Goal: Check status

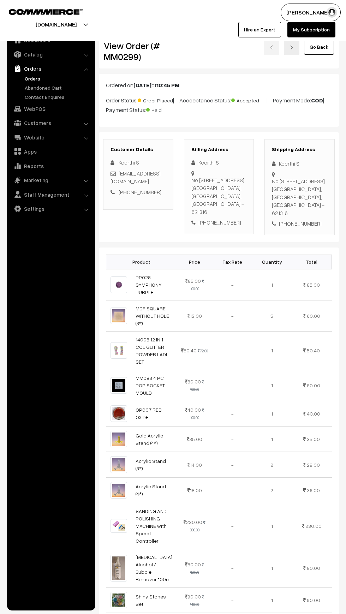
click at [101, 86] on div "Ordered on Aug 26, 2025 at 10:45 PM Order Status: Order Placed | Accceptance St…" at bounding box center [219, 100] width 240 height 53
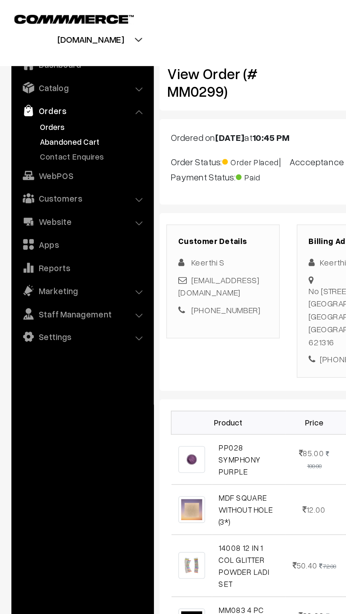
click at [24, 88] on link "Abandoned Cart" at bounding box center [58, 87] width 70 height 7
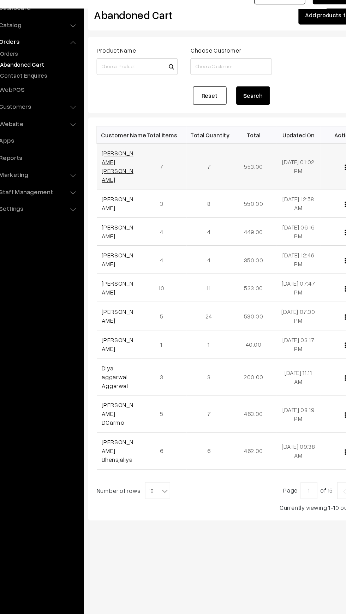
click at [113, 161] on link "Satya Kumar Borah" at bounding box center [124, 173] width 26 height 28
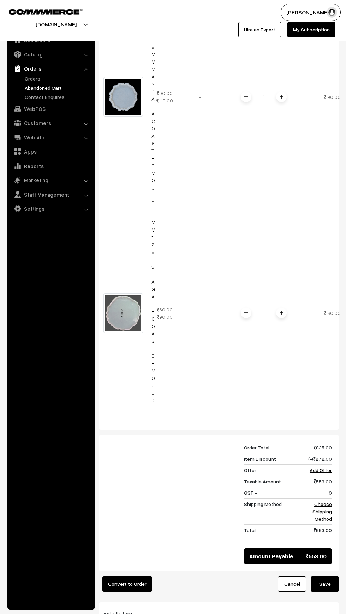
scroll to position [0, 20]
